Goal: Task Accomplishment & Management: Manage account settings

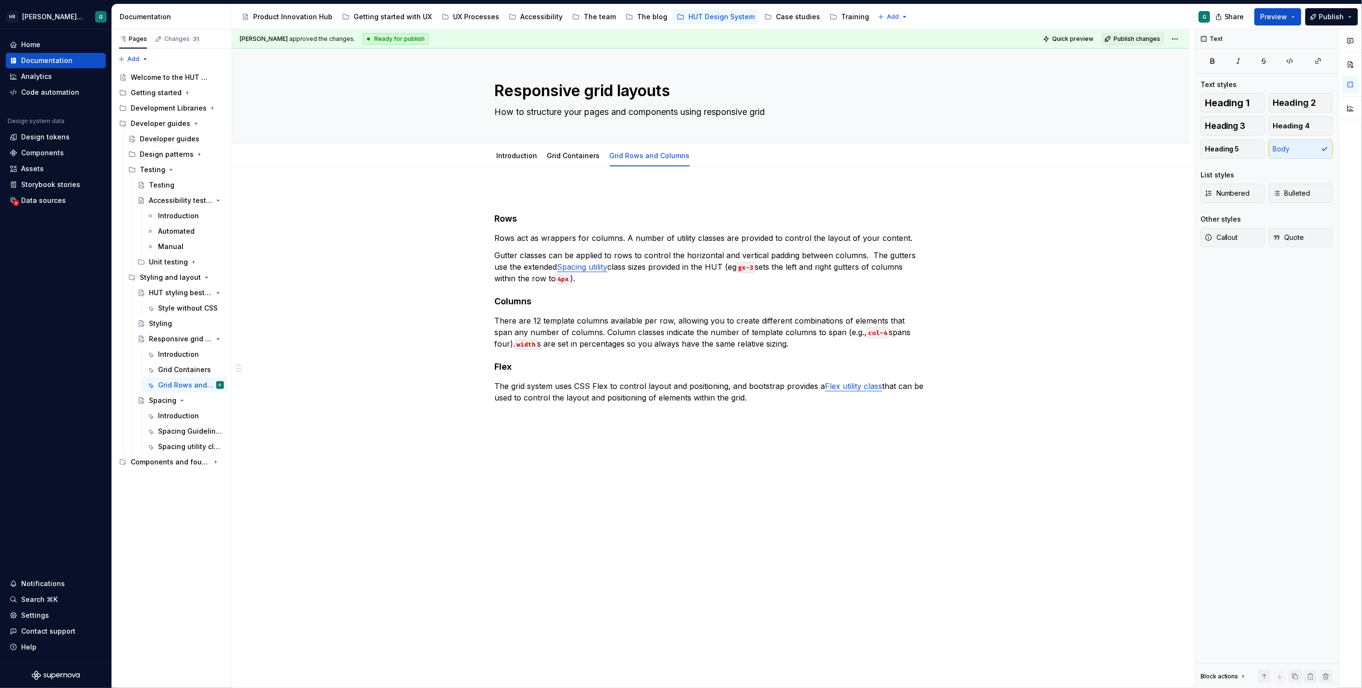
click at [1130, 35] on span "Publish changes" at bounding box center [1137, 39] width 47 height 8
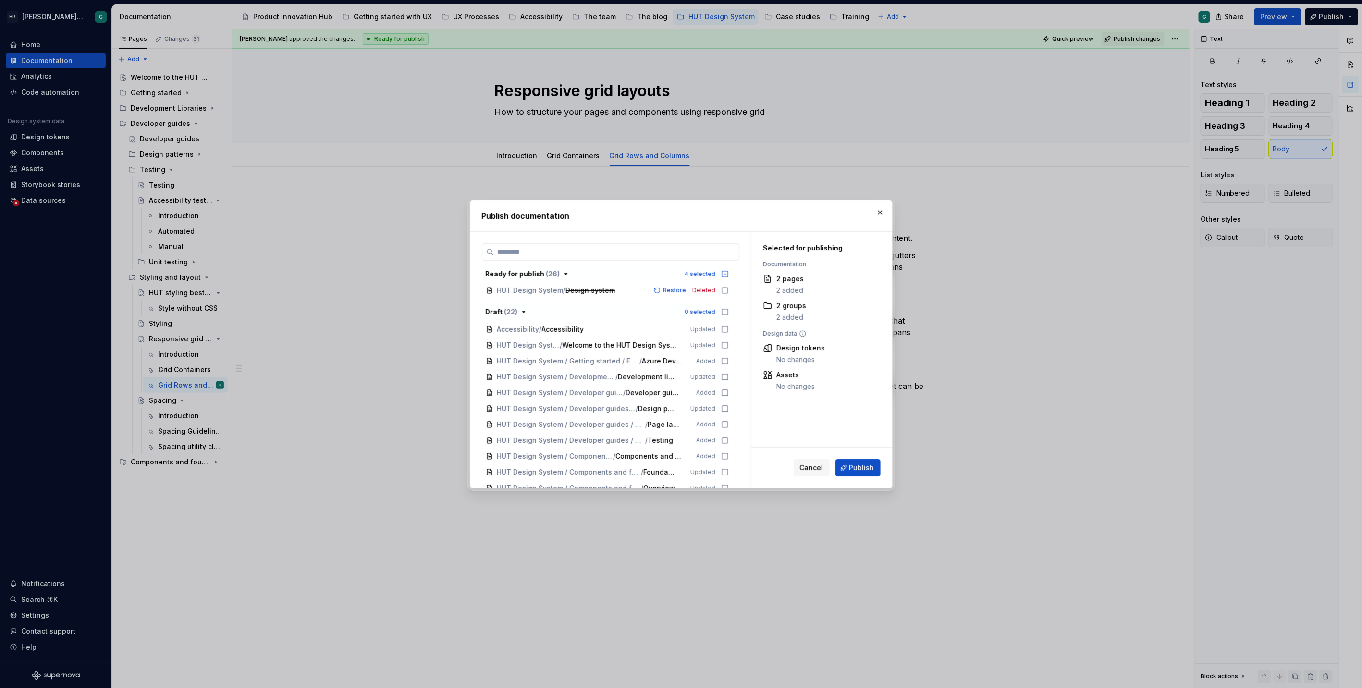
scroll to position [403, 0]
click at [723, 326] on icon at bounding box center [725, 324] width 8 height 8
click at [722, 337] on icon at bounding box center [725, 340] width 6 height 6
click at [726, 369] on icon at bounding box center [725, 372] width 8 height 8
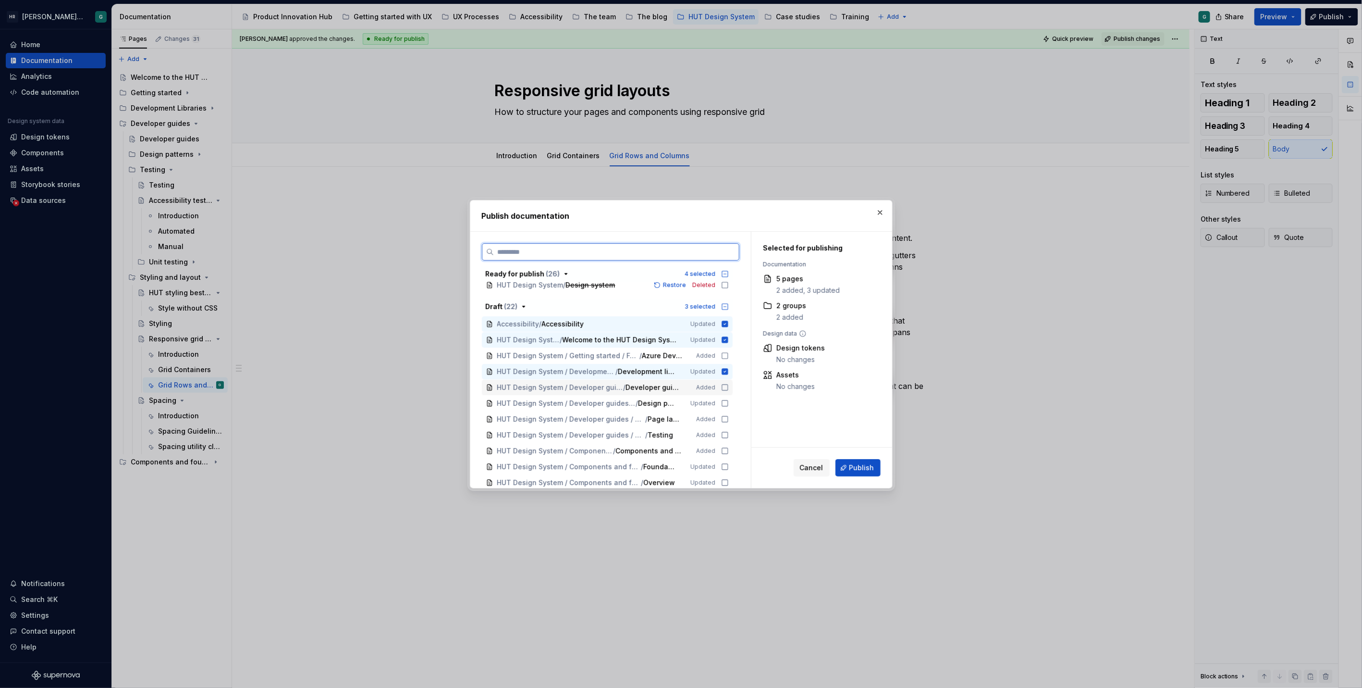
click at [723, 384] on icon at bounding box center [725, 387] width 6 height 6
click at [727, 404] on icon at bounding box center [725, 403] width 8 height 8
click at [726, 417] on icon at bounding box center [725, 419] width 8 height 8
click at [724, 434] on icon at bounding box center [725, 435] width 8 height 8
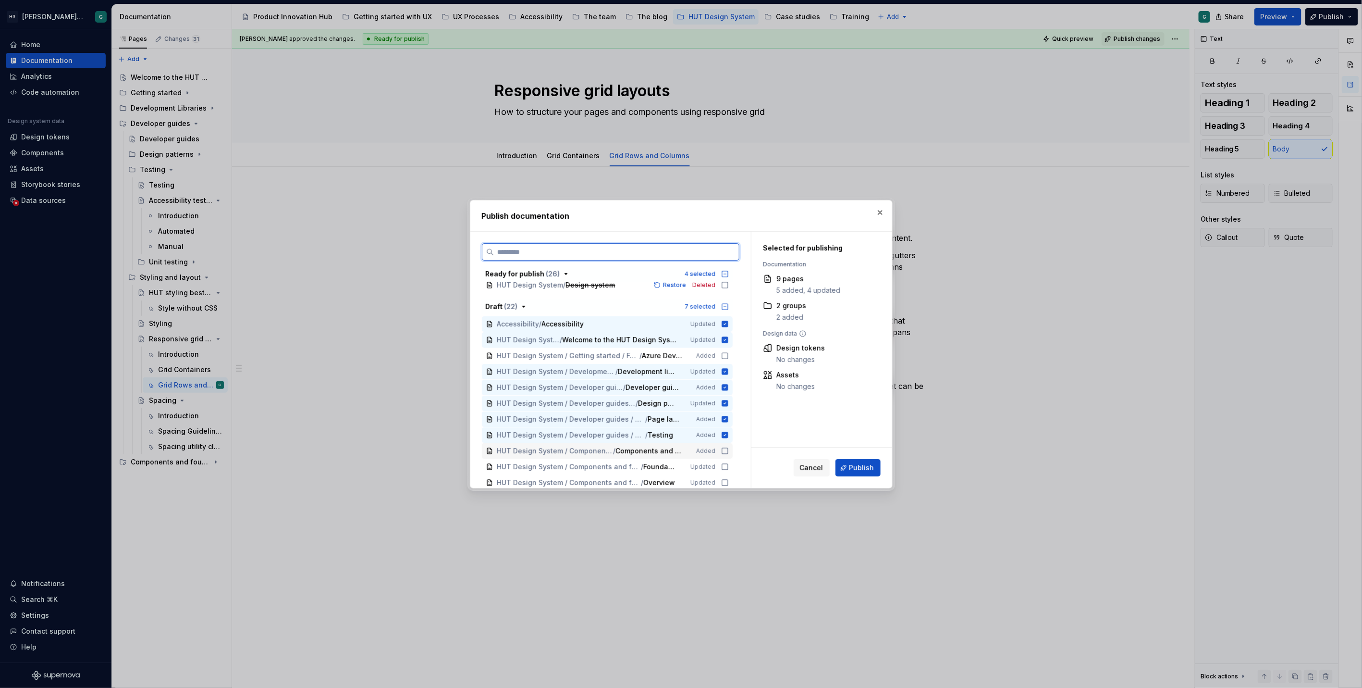
click at [725, 450] on icon at bounding box center [725, 451] width 8 height 8
click at [724, 464] on icon at bounding box center [725, 467] width 8 height 8
click at [723, 486] on div "HUT Design System / Components and foundations / Foundations / Grids & Layouts …" at bounding box center [607, 482] width 251 height 15
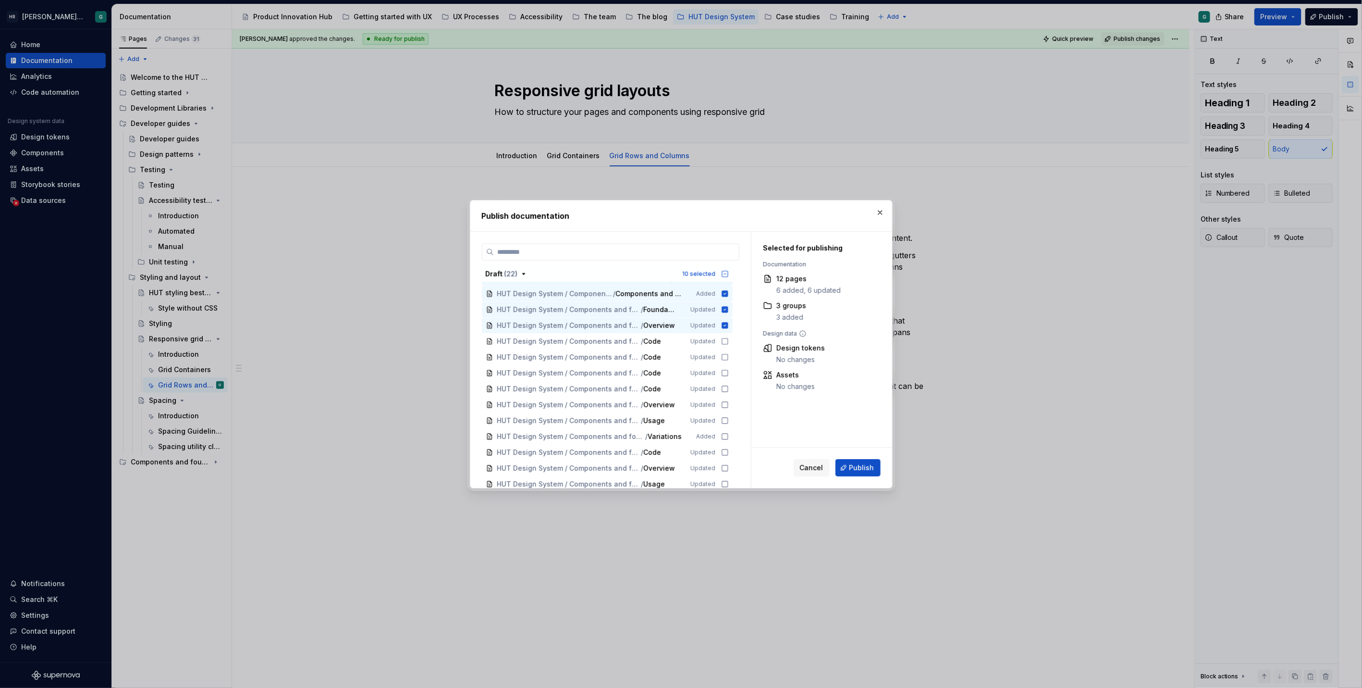
scroll to position [563, 0]
click at [724, 335] on icon at bounding box center [725, 338] width 8 height 8
click at [725, 350] on icon at bounding box center [725, 354] width 8 height 8
click at [725, 367] on icon at bounding box center [725, 370] width 6 height 6
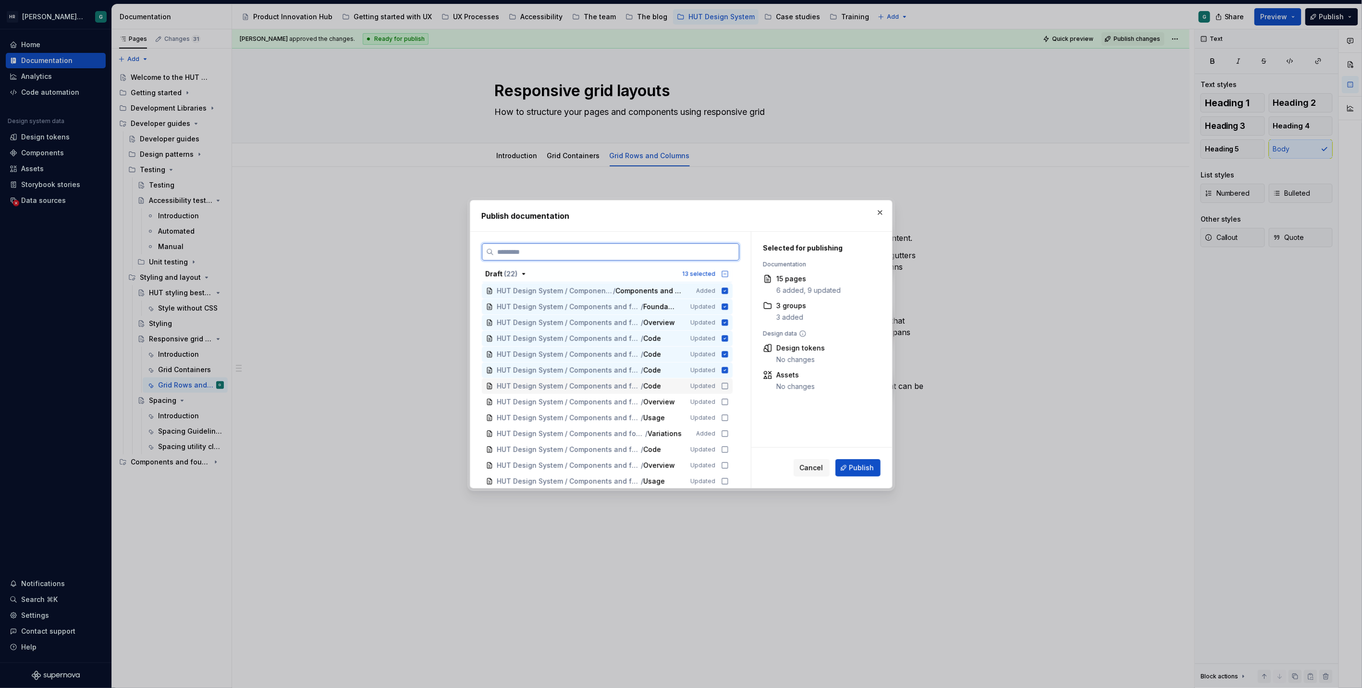
click at [724, 386] on icon at bounding box center [725, 386] width 8 height 8
click at [724, 400] on icon at bounding box center [725, 402] width 8 height 8
click at [725, 414] on icon at bounding box center [725, 418] width 8 height 8
click at [725, 431] on icon at bounding box center [725, 434] width 6 height 6
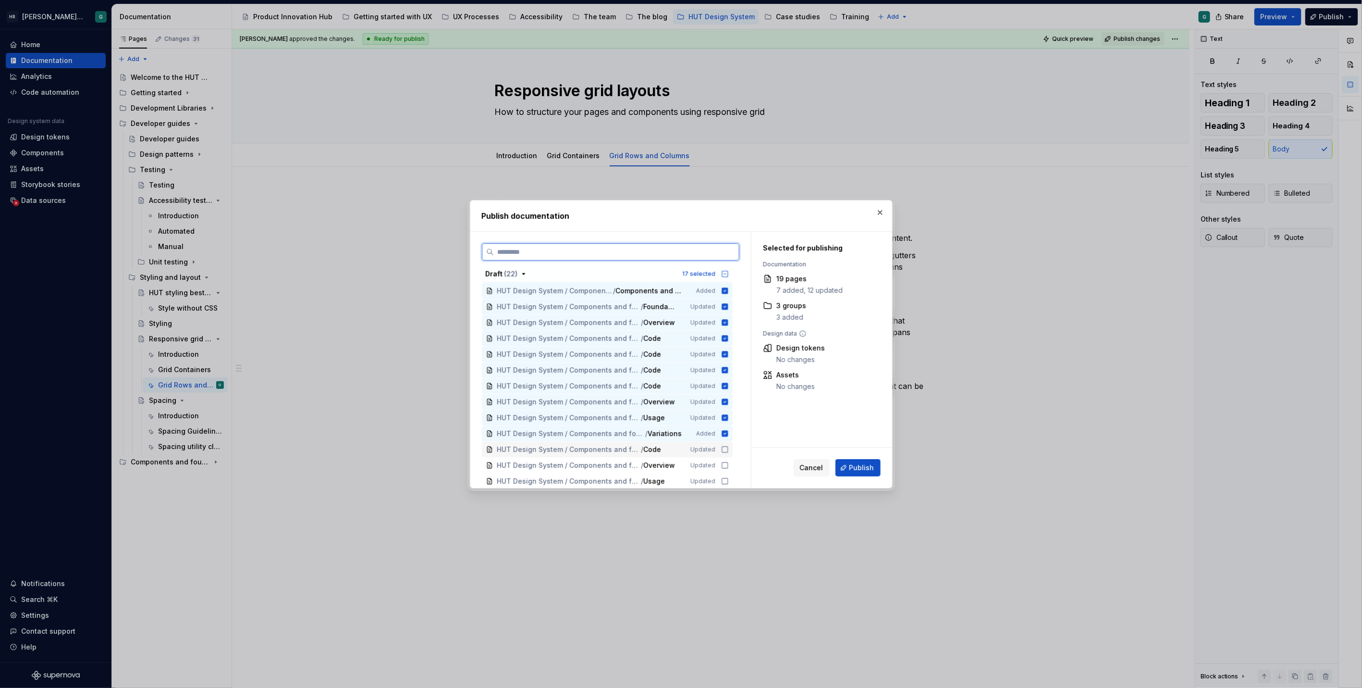
click at [726, 447] on icon at bounding box center [725, 449] width 8 height 8
click at [724, 464] on icon at bounding box center [725, 465] width 8 height 8
click at [725, 475] on div "HUT Design System / Components and foundations / Components / Table / Usage Upd…" at bounding box center [607, 480] width 251 height 15
click at [725, 478] on icon at bounding box center [725, 481] width 8 height 8
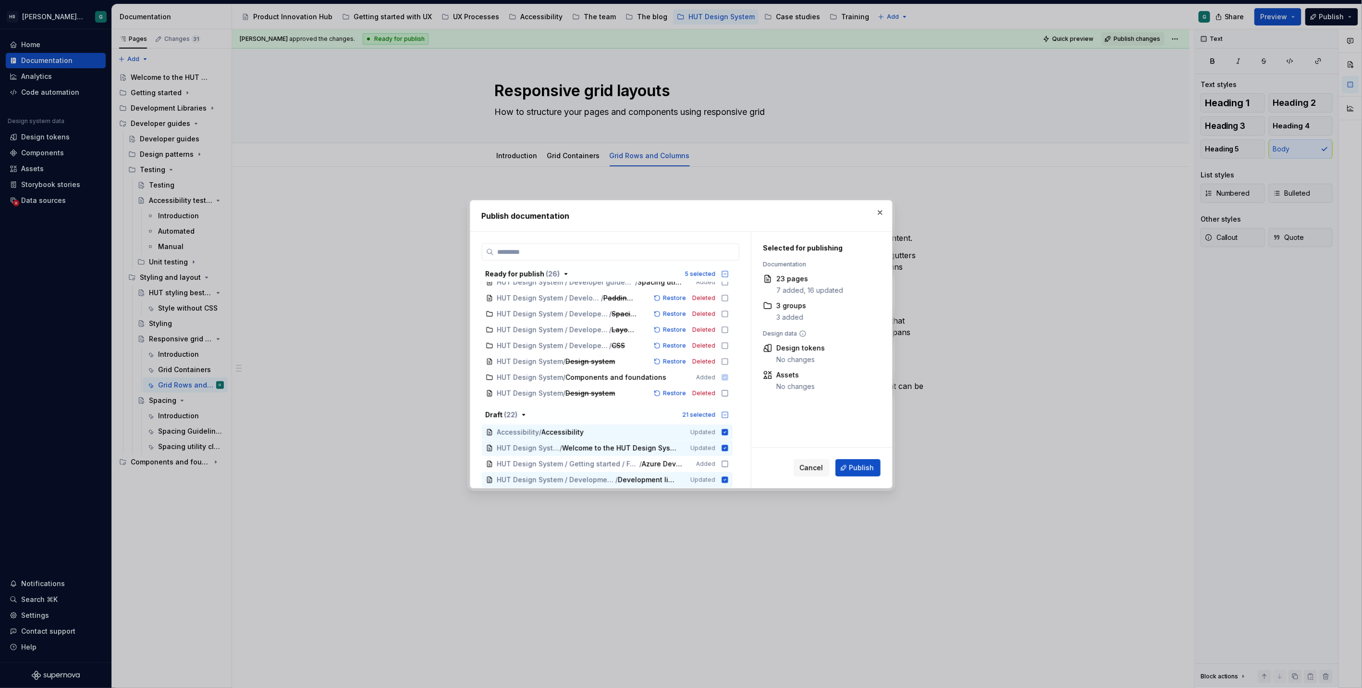
scroll to position [286, 0]
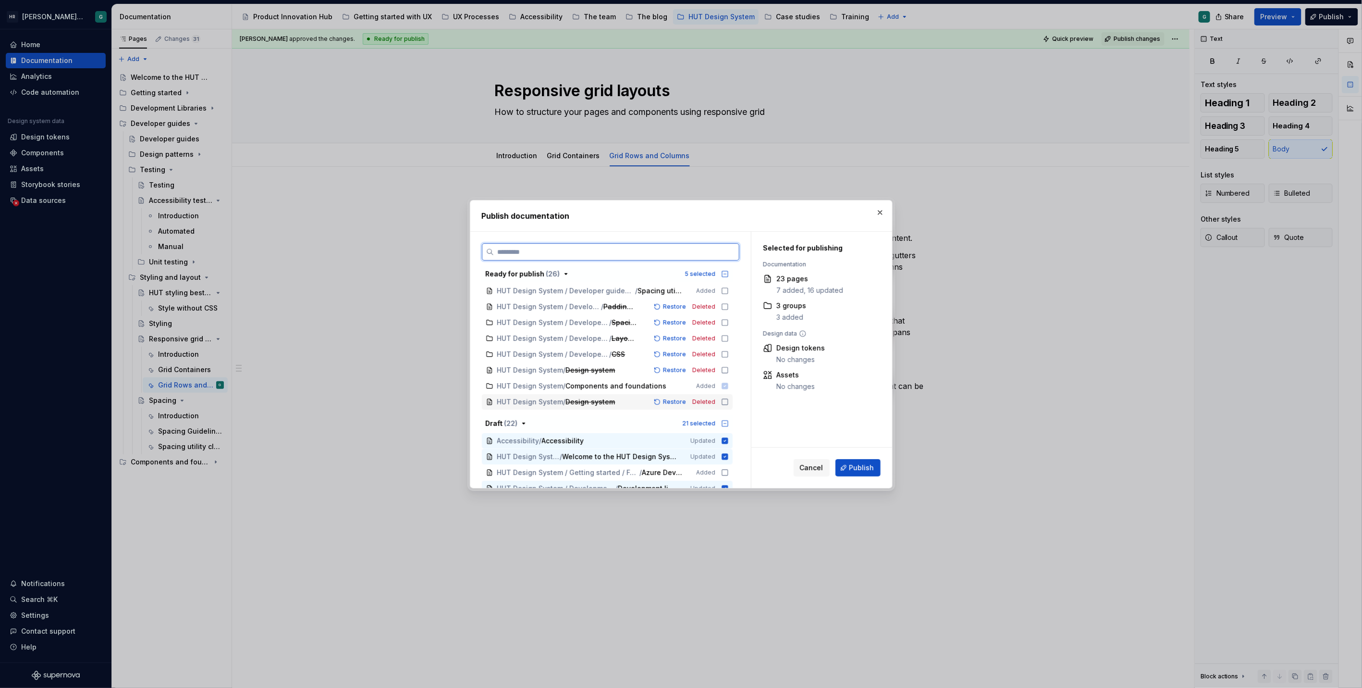
click at [725, 398] on icon at bounding box center [725, 402] width 8 height 8
click at [727, 369] on icon at bounding box center [725, 370] width 8 height 8
click at [722, 354] on icon at bounding box center [725, 354] width 8 height 8
click at [723, 337] on icon at bounding box center [725, 338] width 8 height 8
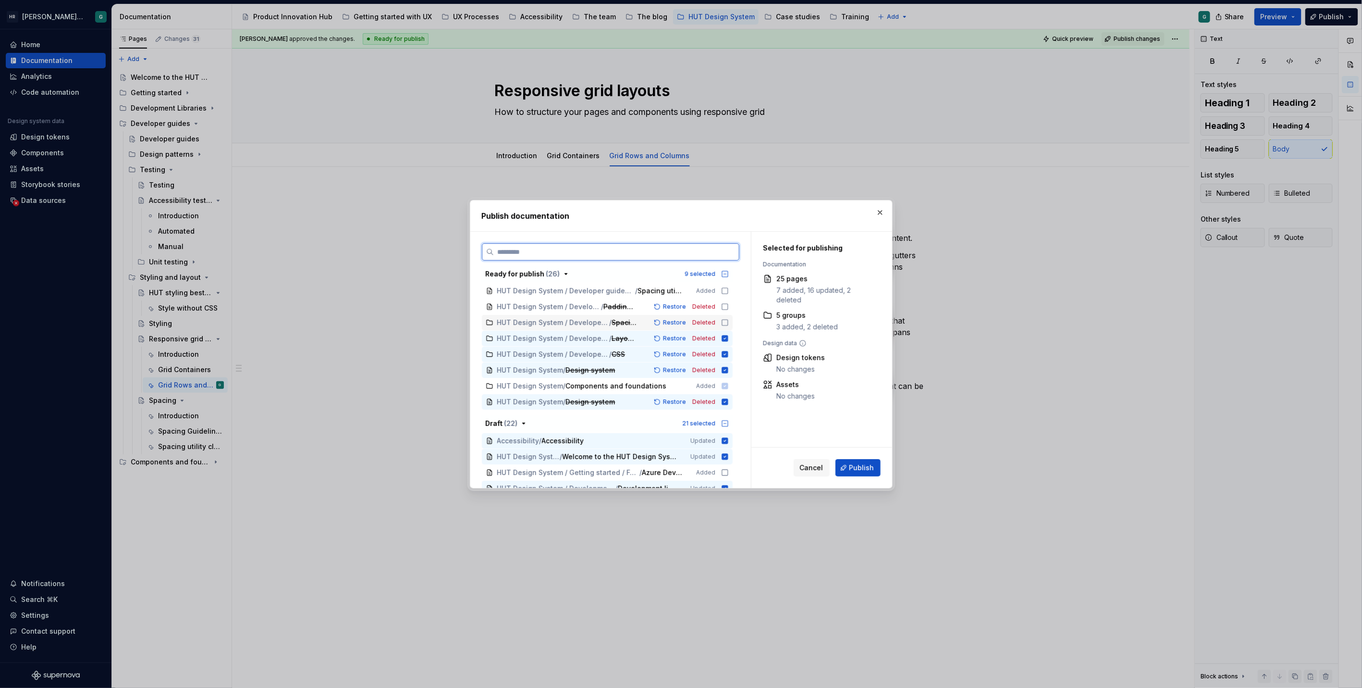
click at [721, 321] on icon at bounding box center [725, 323] width 8 height 8
click at [723, 308] on icon at bounding box center [725, 307] width 8 height 8
click at [722, 291] on icon at bounding box center [725, 291] width 8 height 8
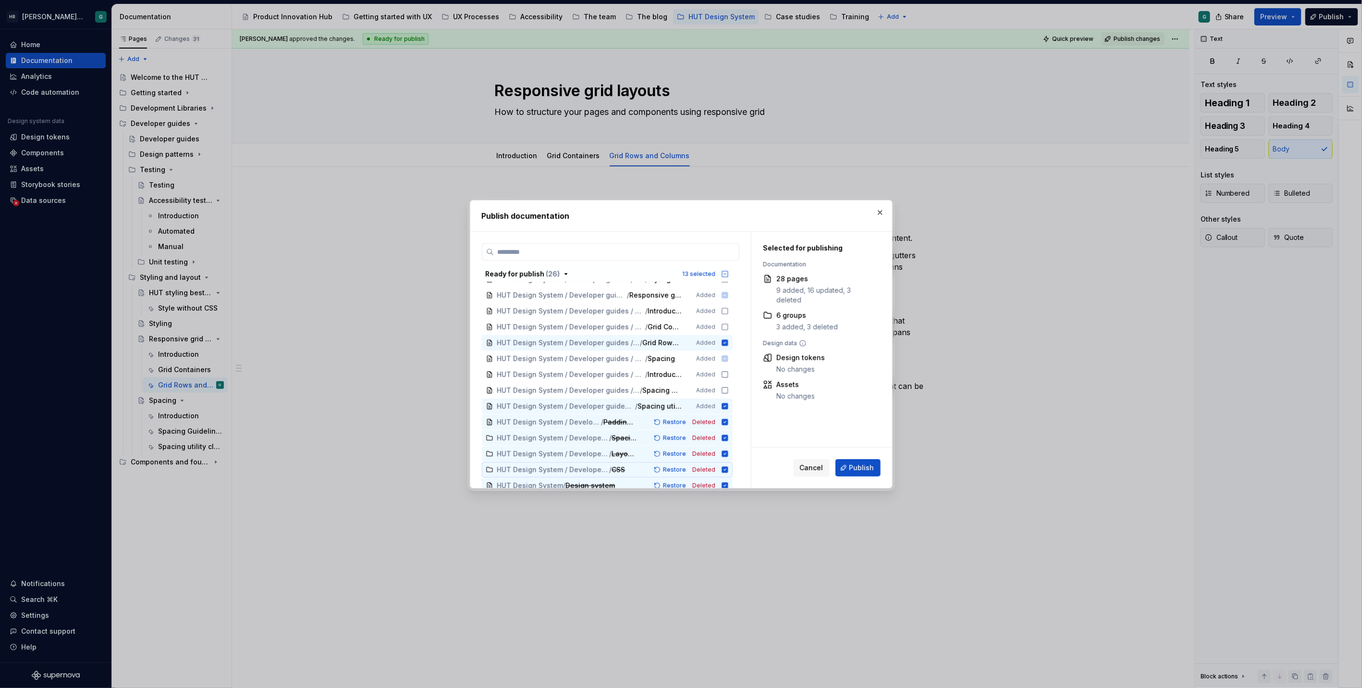
scroll to position [126, 0]
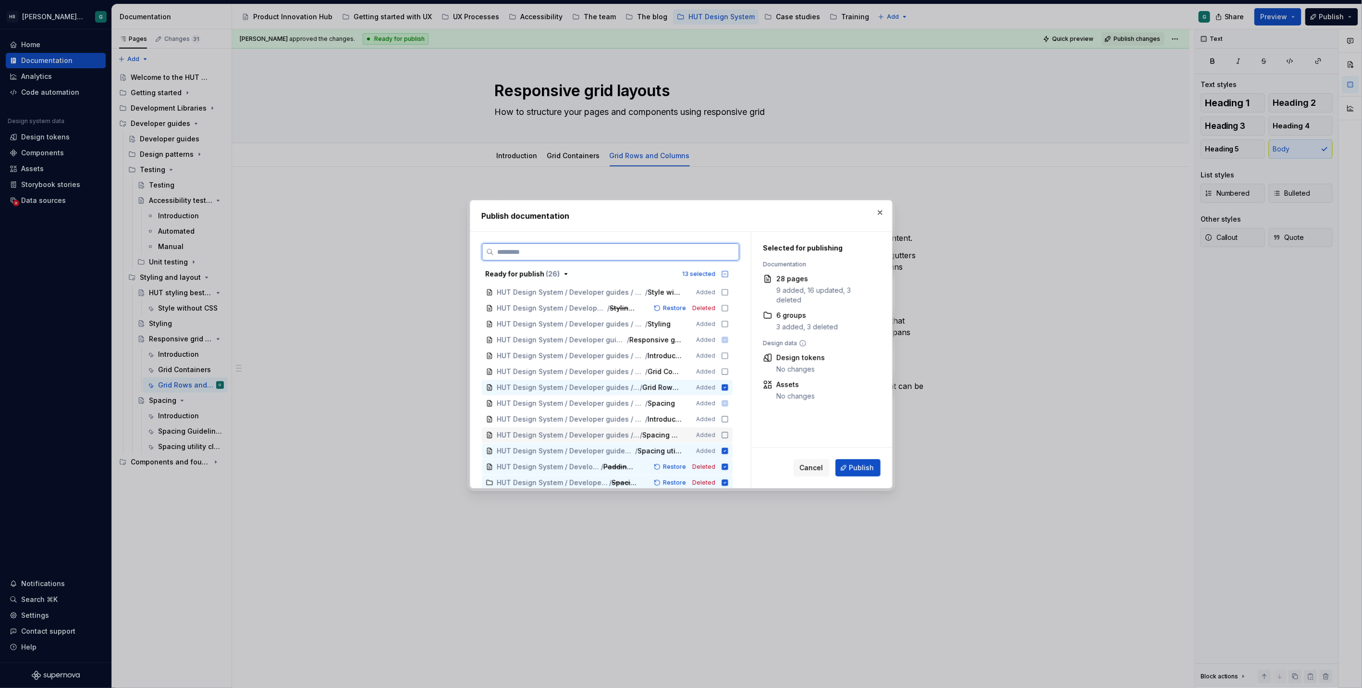
click at [725, 433] on icon at bounding box center [725, 435] width 8 height 8
click at [726, 417] on icon at bounding box center [725, 419] width 8 height 8
click at [722, 370] on icon at bounding box center [725, 372] width 6 height 6
click at [723, 356] on icon at bounding box center [725, 356] width 8 height 8
click at [723, 320] on icon at bounding box center [725, 324] width 8 height 8
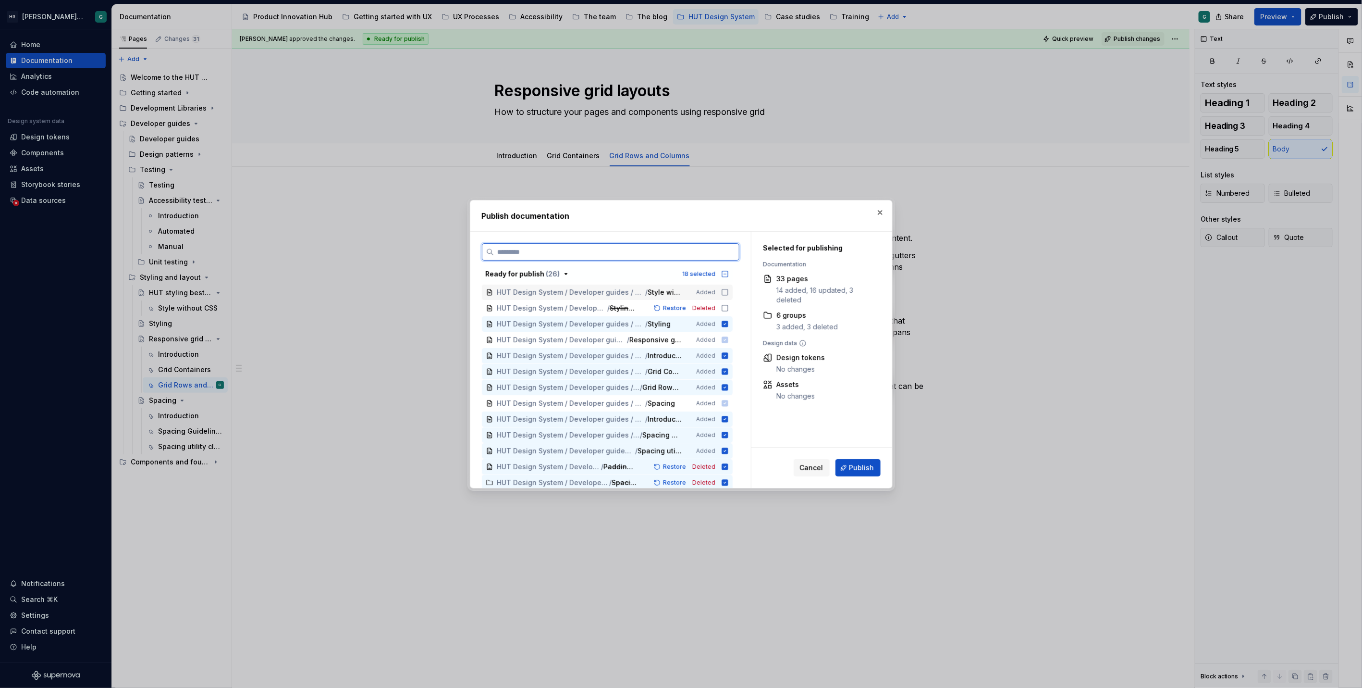
click at [723, 291] on icon at bounding box center [725, 292] width 8 height 8
click at [722, 305] on icon at bounding box center [725, 308] width 8 height 8
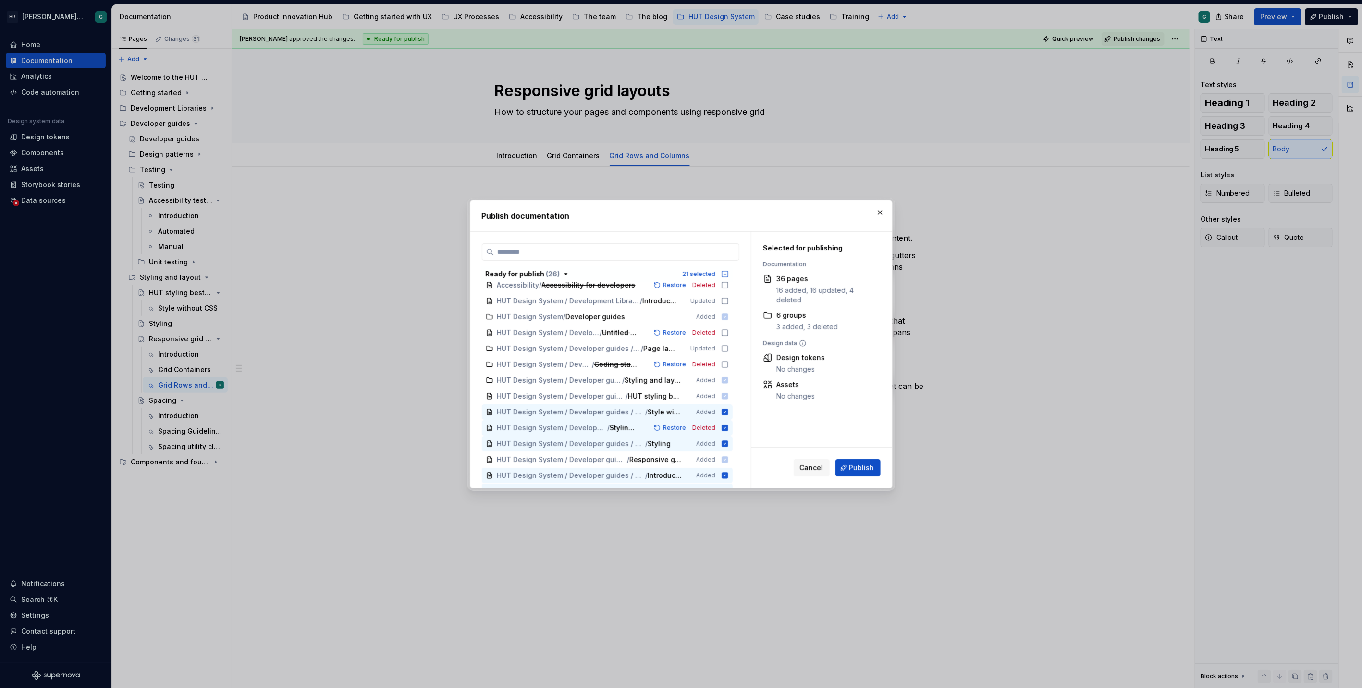
scroll to position [5, 0]
click at [725, 363] on icon at bounding box center [725, 365] width 8 height 8
click at [725, 346] on icon at bounding box center [725, 350] width 8 height 8
click at [724, 334] on icon at bounding box center [725, 334] width 8 height 8
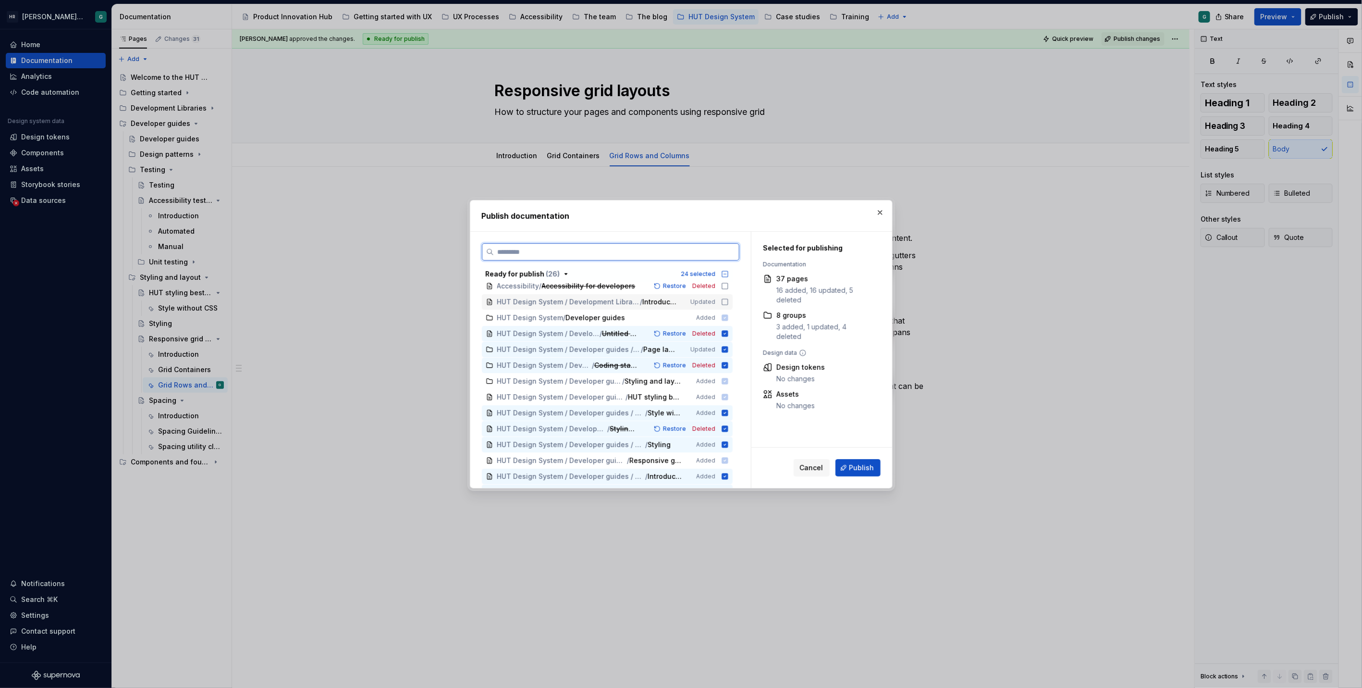
click at [727, 305] on icon at bounding box center [725, 302] width 8 height 8
click at [723, 289] on icon at bounding box center [725, 286] width 8 height 8
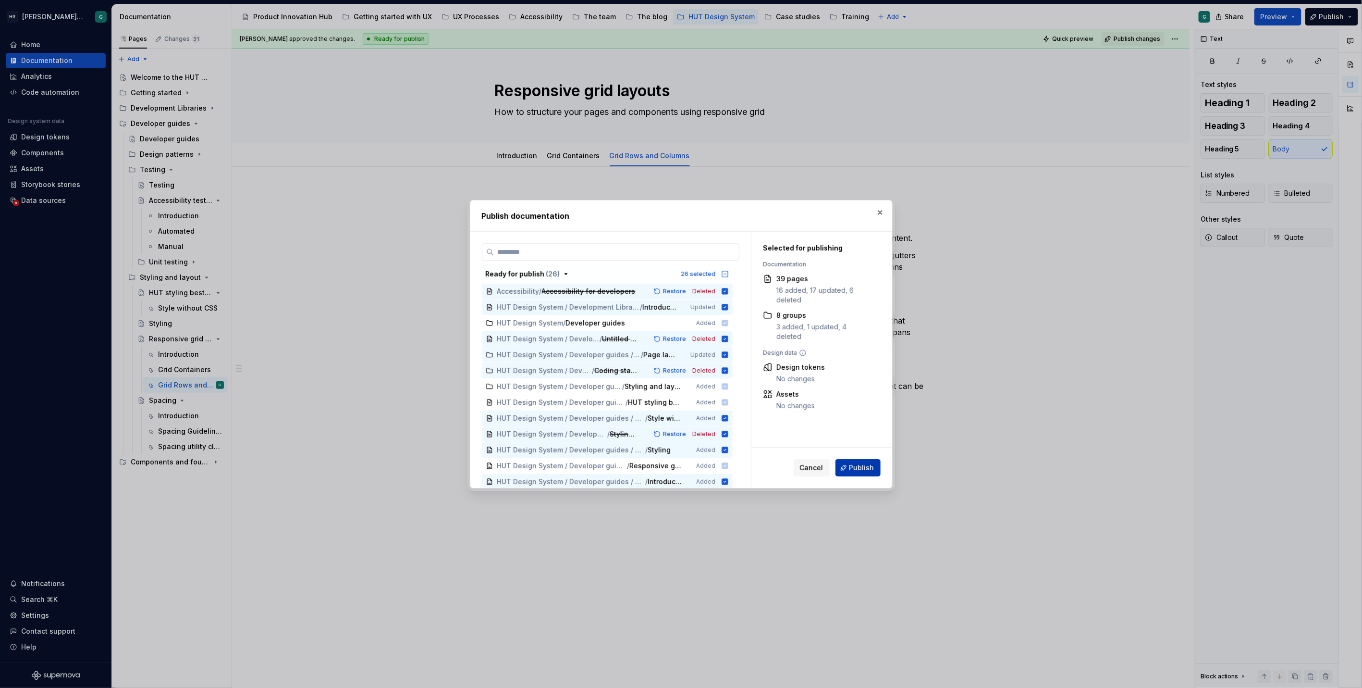
click at [859, 467] on span "Publish" at bounding box center [862, 468] width 25 height 10
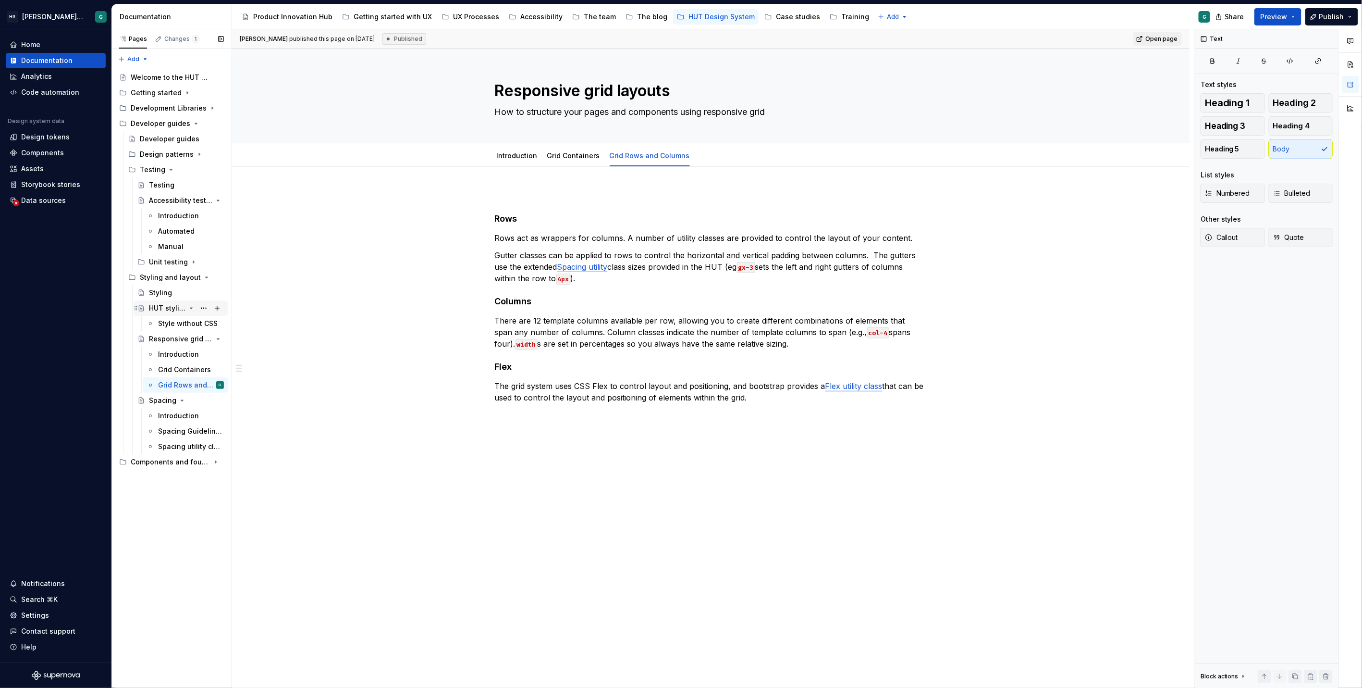
click at [194, 305] on icon "Page tree" at bounding box center [191, 308] width 8 height 8
click at [190, 322] on icon "Page tree" at bounding box center [191, 324] width 8 height 8
click at [184, 336] on icon "Page tree" at bounding box center [182, 339] width 8 height 8
click at [1346, 19] on button "Publish" at bounding box center [1332, 16] width 53 height 17
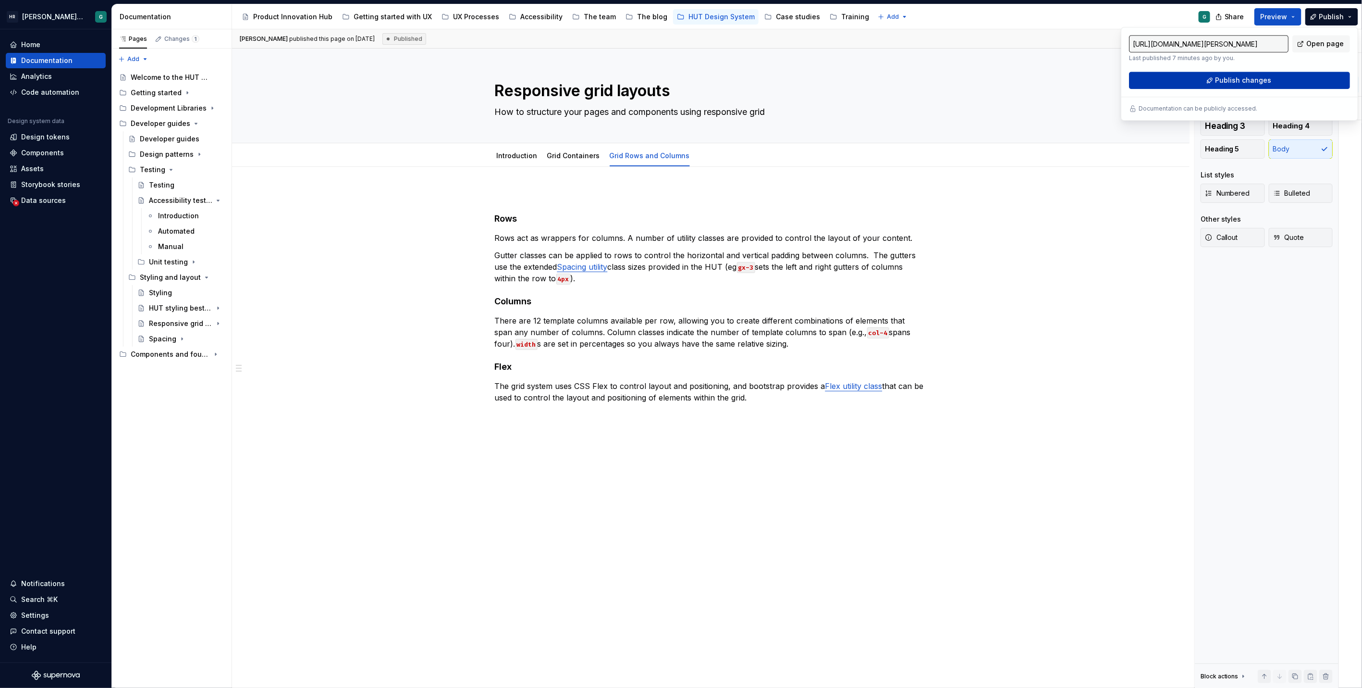
click at [1275, 79] on button "Publish changes" at bounding box center [1239, 80] width 221 height 17
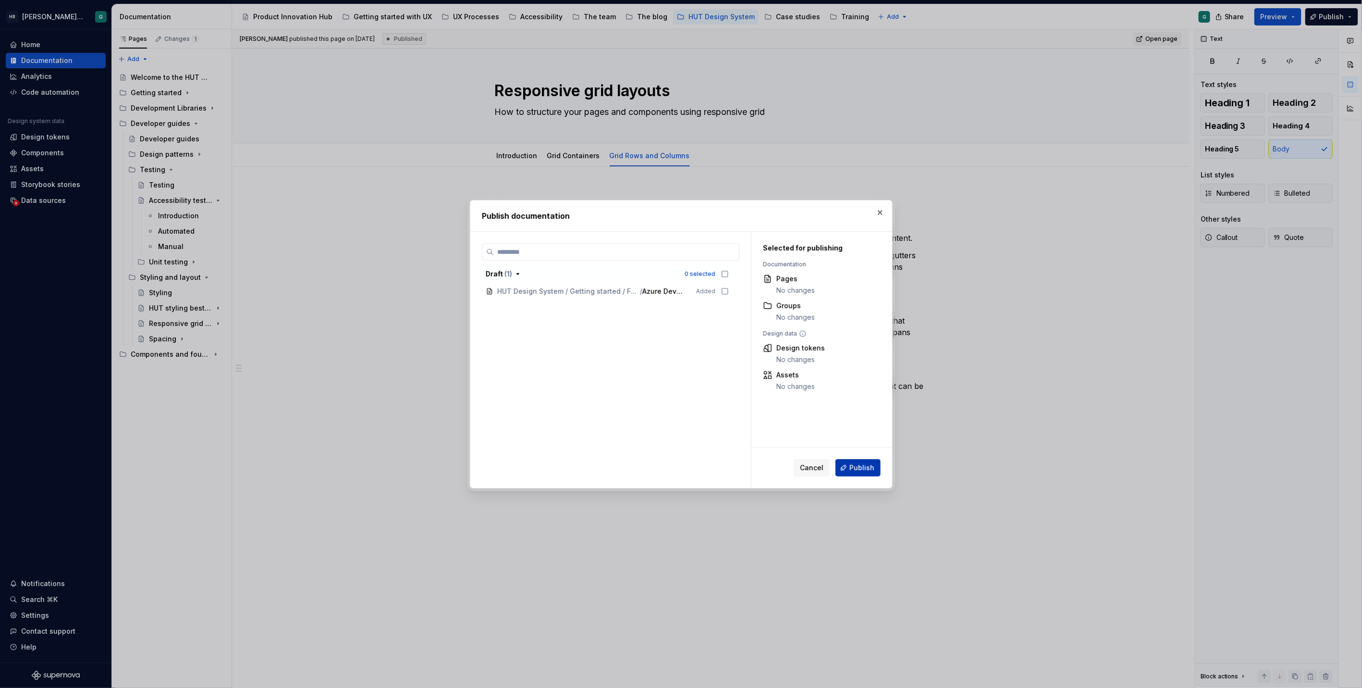
click at [856, 472] on button "Publish" at bounding box center [858, 467] width 45 height 17
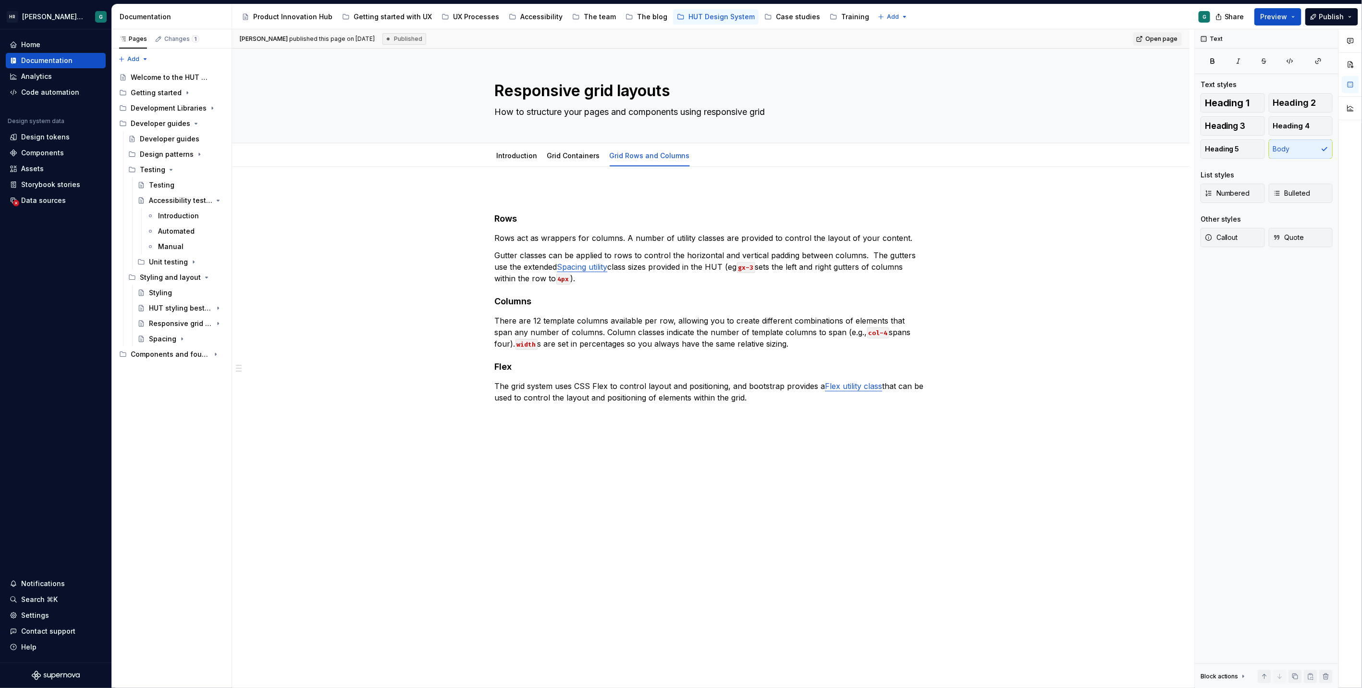
type textarea "*"
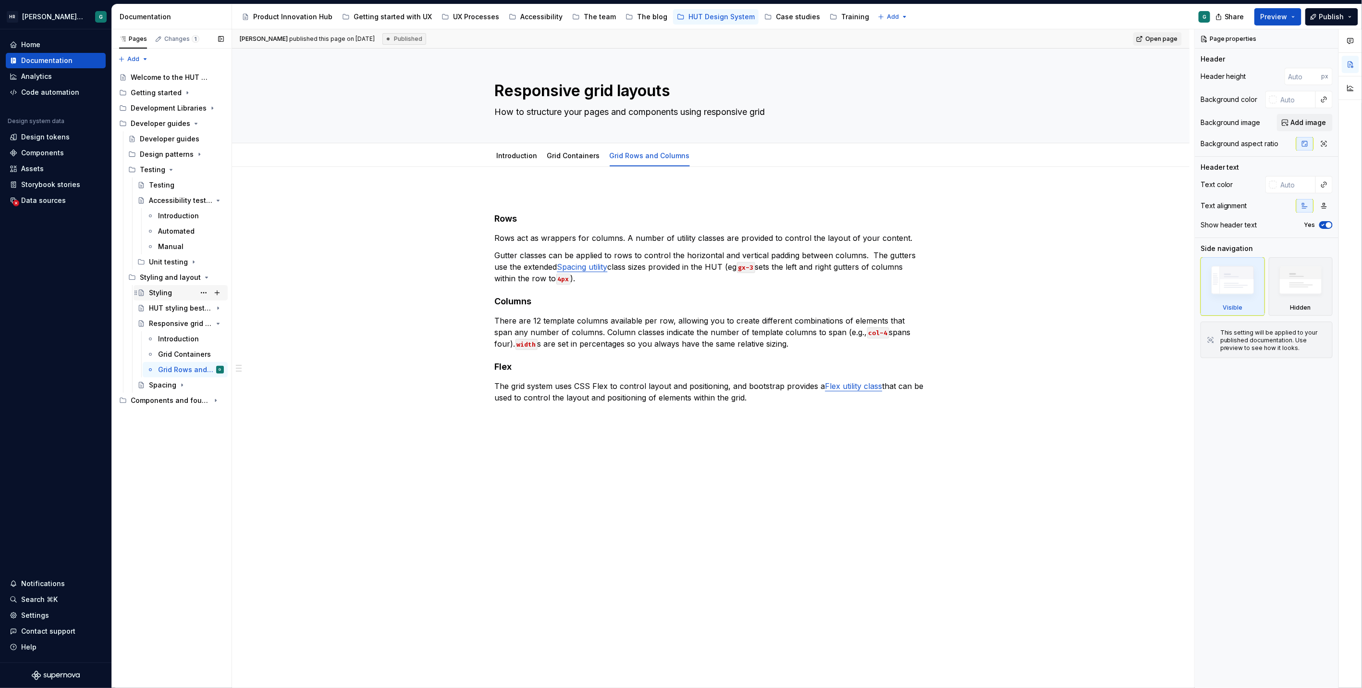
click at [179, 287] on div "Styling" at bounding box center [186, 292] width 75 height 13
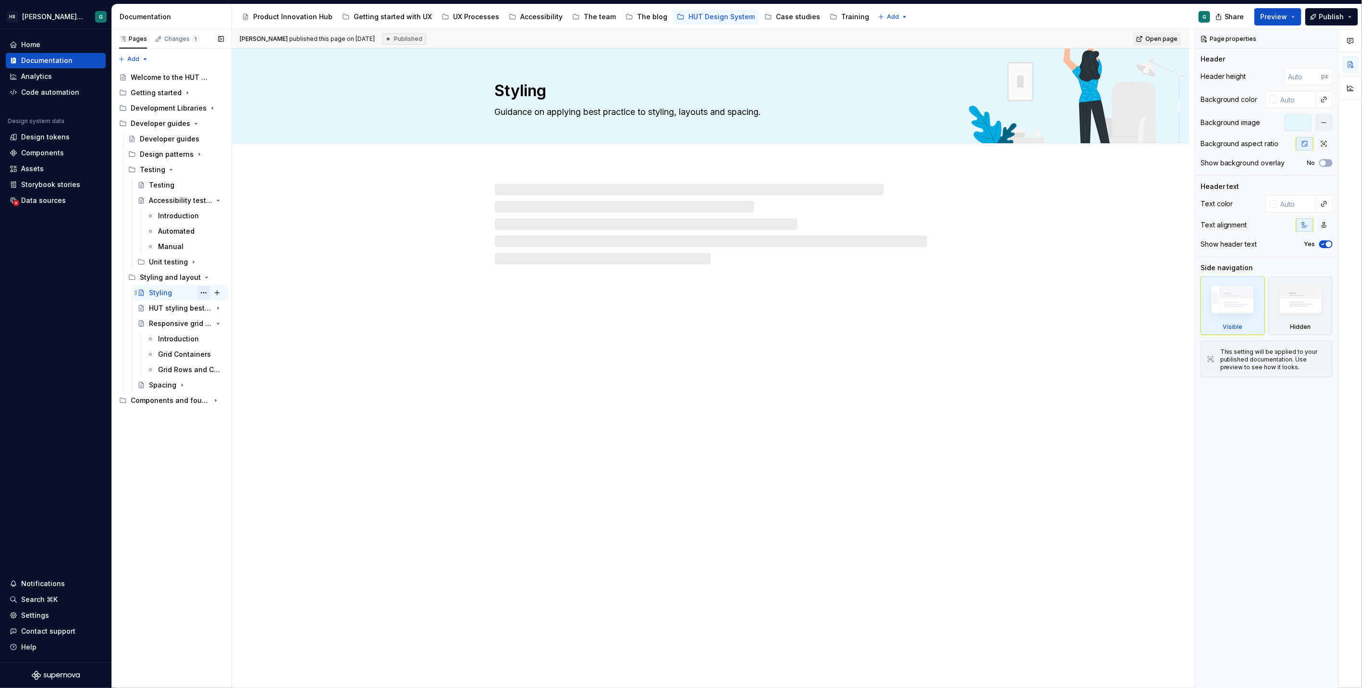
click at [199, 291] on button "Page tree" at bounding box center [203, 292] width 13 height 13
type textarea "*"
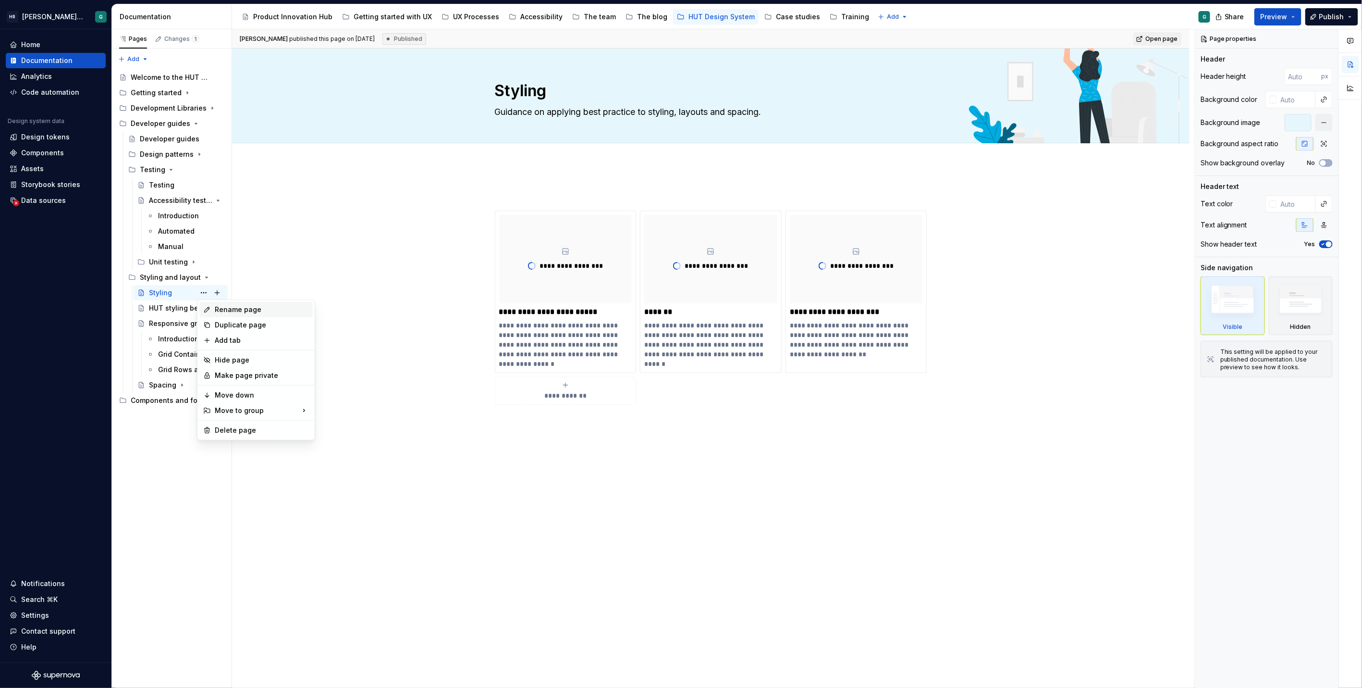
click at [223, 305] on div "Rename page" at bounding box center [262, 310] width 94 height 10
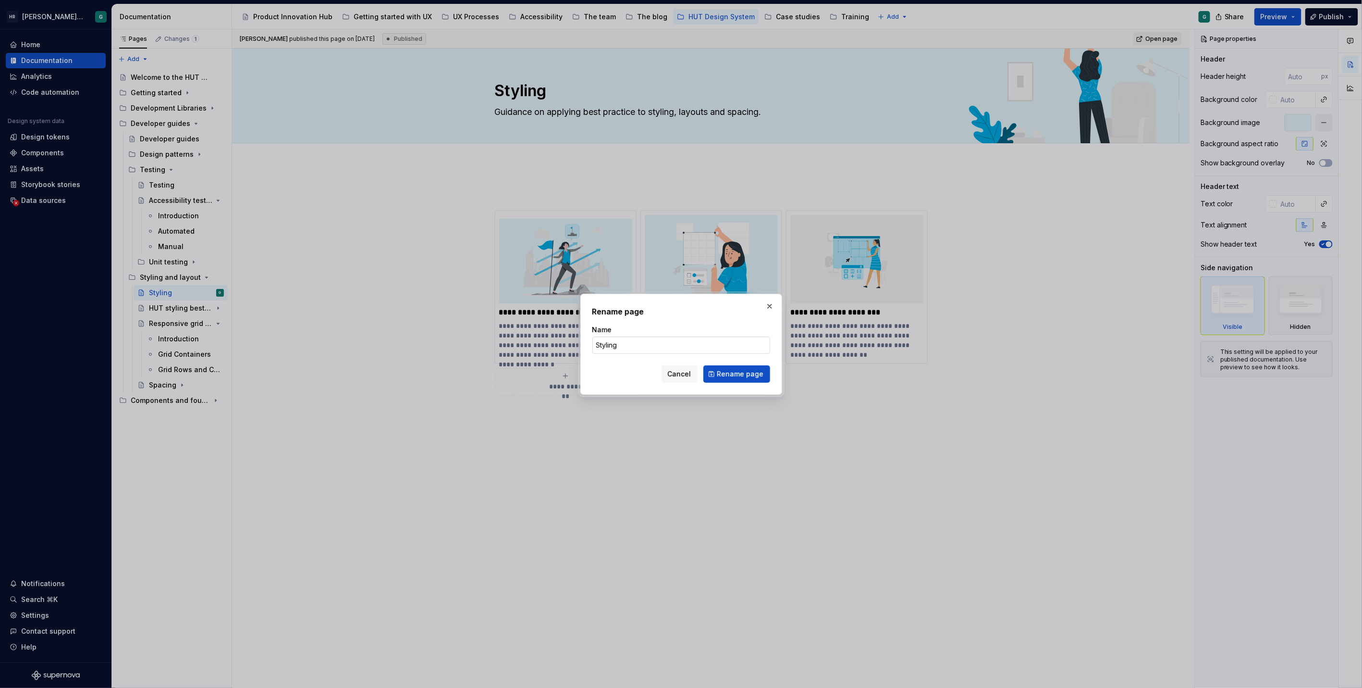
click at [631, 343] on input "Styling" at bounding box center [682, 344] width 178 height 17
type input "Styling and Layout"
click at [714, 375] on button "Rename page" at bounding box center [737, 373] width 67 height 17
type textarea "*"
type textarea "Styling and Layout"
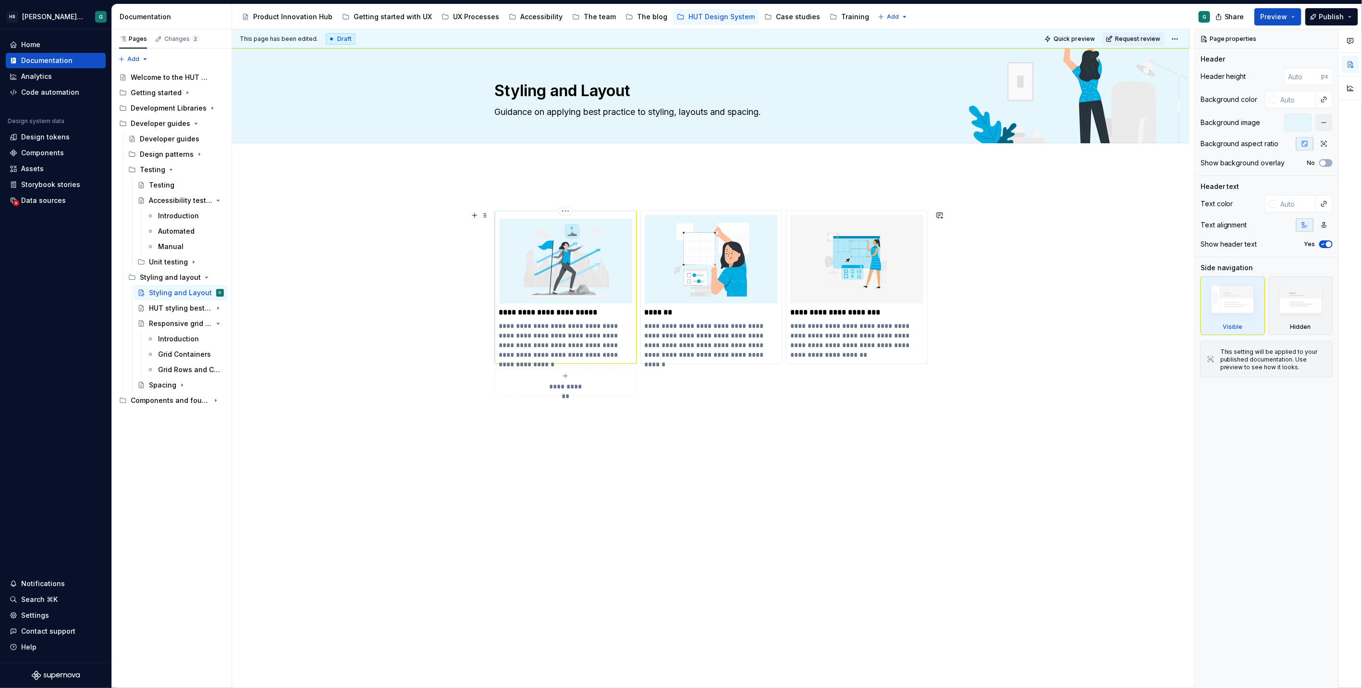
click at [557, 344] on p "**********" at bounding box center [565, 340] width 133 height 38
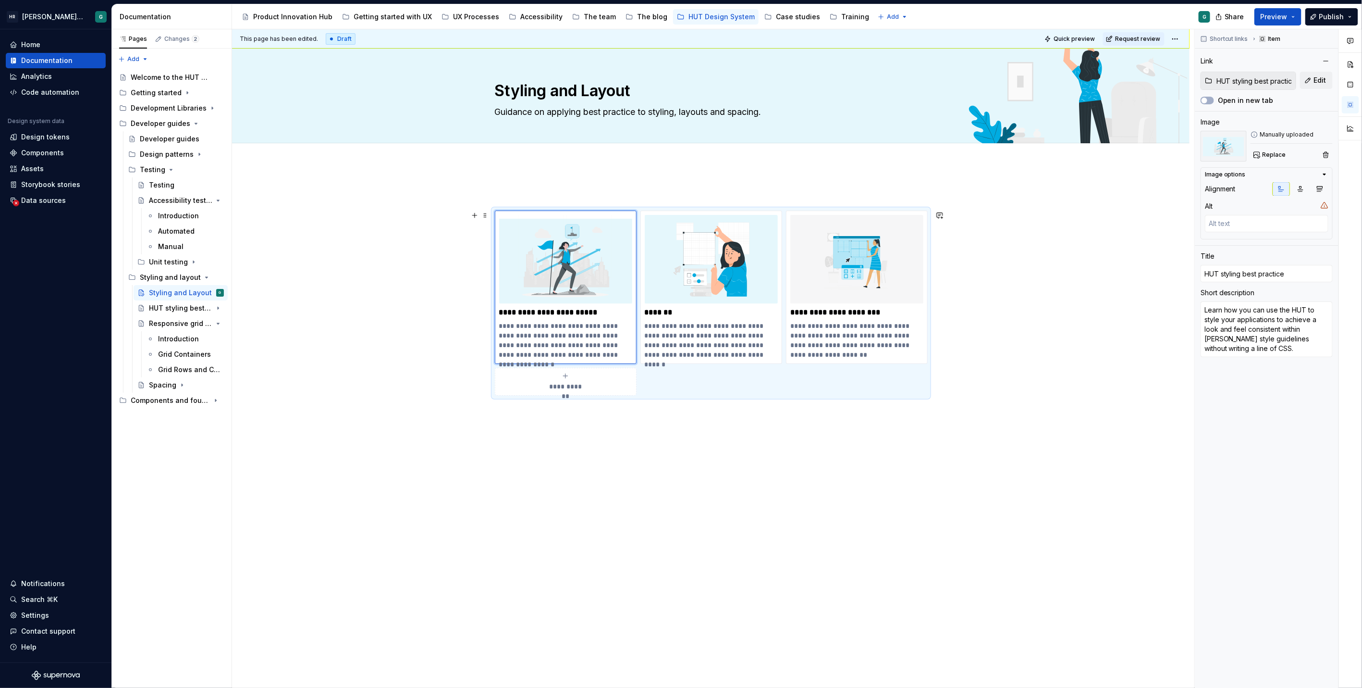
type textarea "*"
type textarea "Learn how you can use the HUT to style your applications to achieve a look and …"
type textarea "*"
type textarea "Learn how you can use the HUT to style your applications to achieve a look and …"
click at [1327, 20] on span "Publish" at bounding box center [1332, 17] width 25 height 10
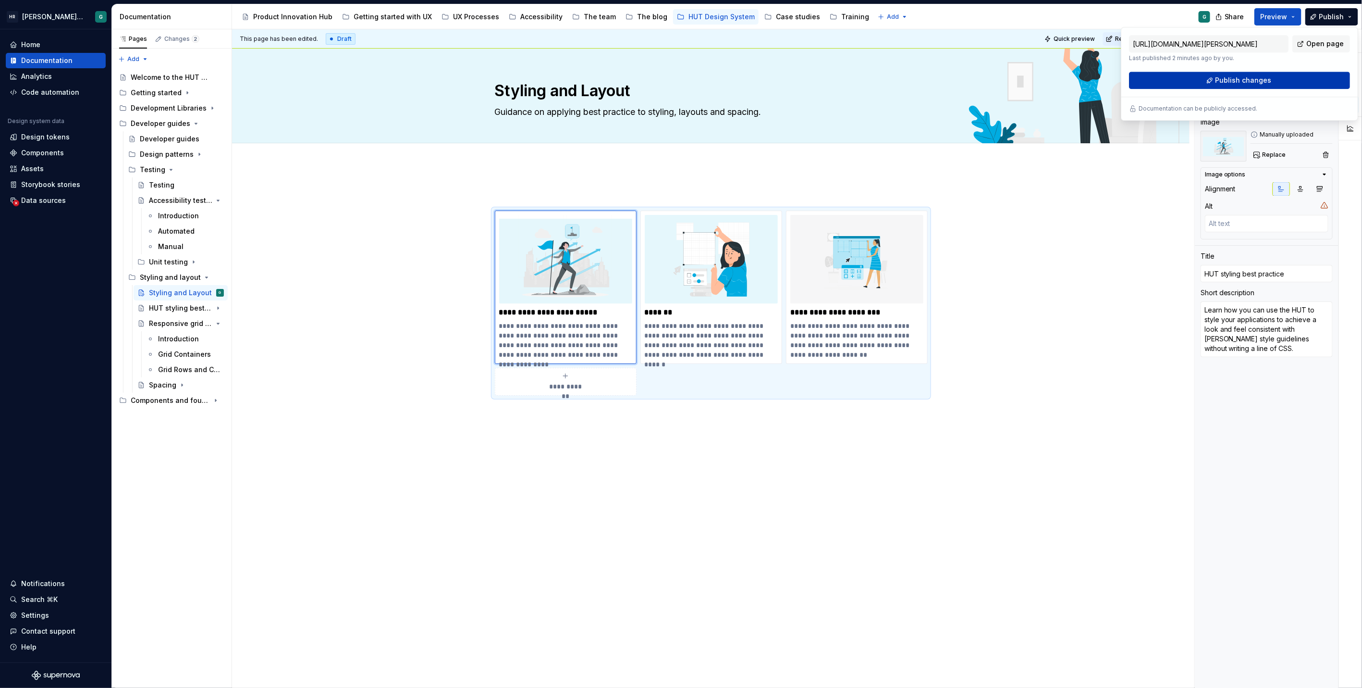
drag, startPoint x: 1327, startPoint y: 20, endPoint x: 1284, endPoint y: 78, distance: 72.8
click at [1284, 78] on button "Publish changes" at bounding box center [1239, 80] width 221 height 17
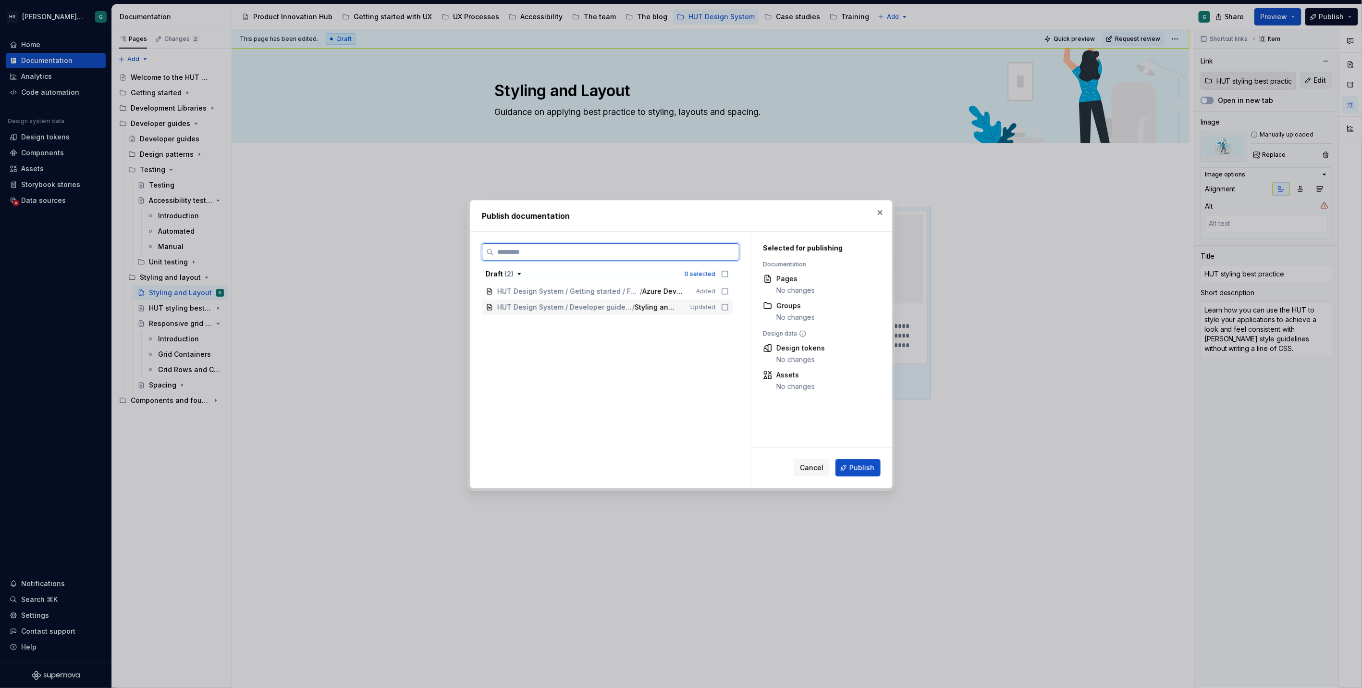
click at [721, 306] on icon at bounding box center [725, 307] width 8 height 8
click at [870, 466] on span "Publish" at bounding box center [862, 468] width 25 height 10
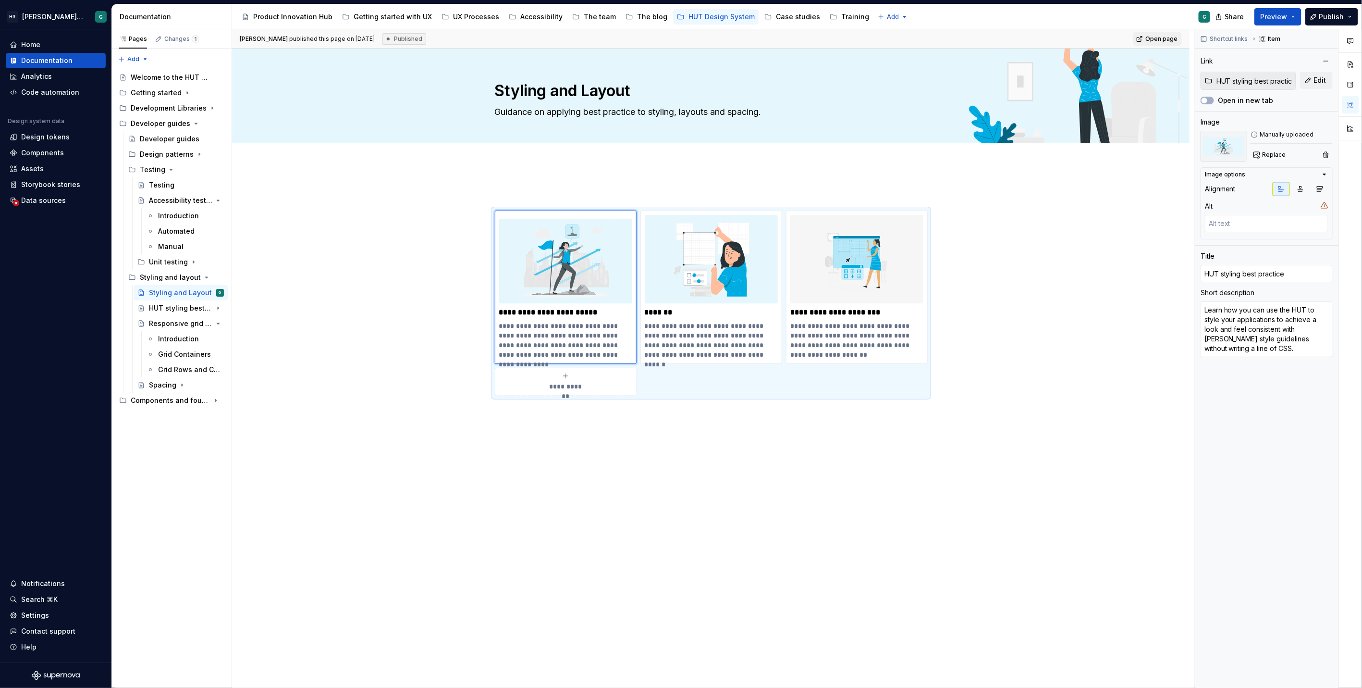
type textarea "*"
